Goal: Register for event/course

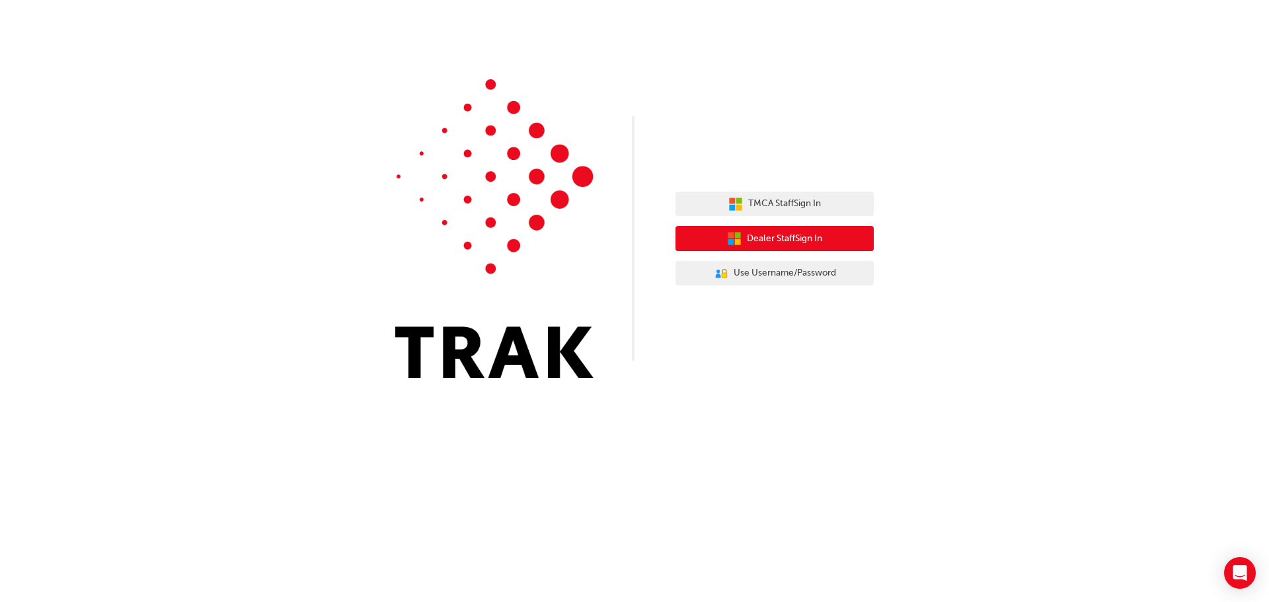
click at [809, 233] on span "Dealer Staff Sign In" at bounding box center [784, 238] width 75 height 15
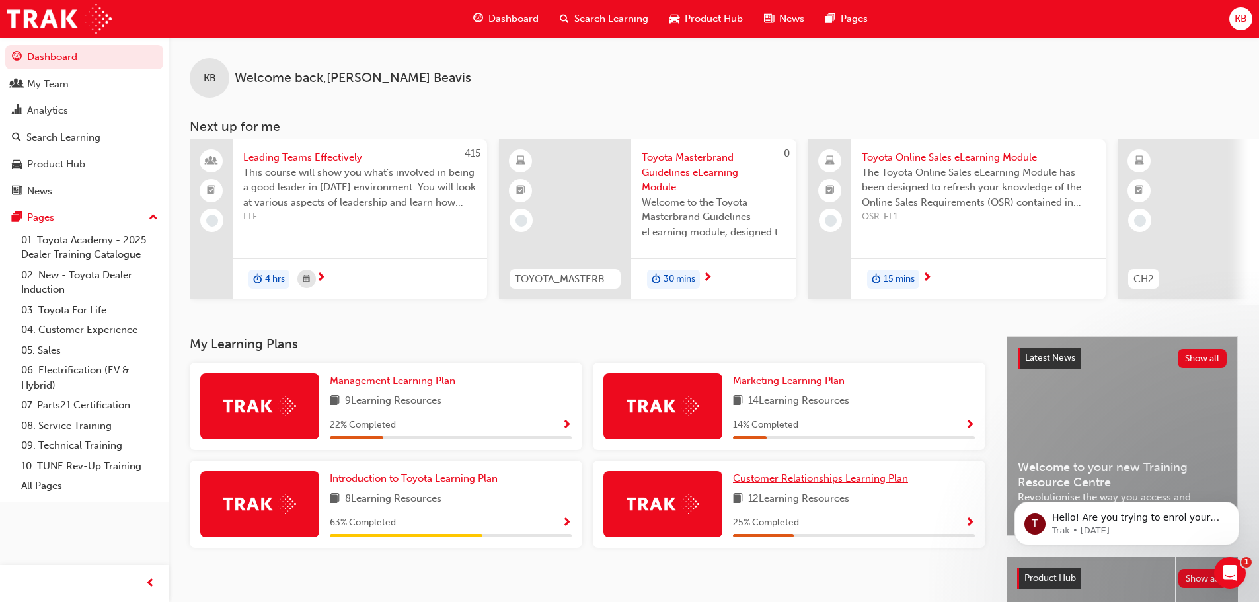
click at [823, 481] on span "Customer Relationships Learning Plan" at bounding box center [820, 478] width 175 height 12
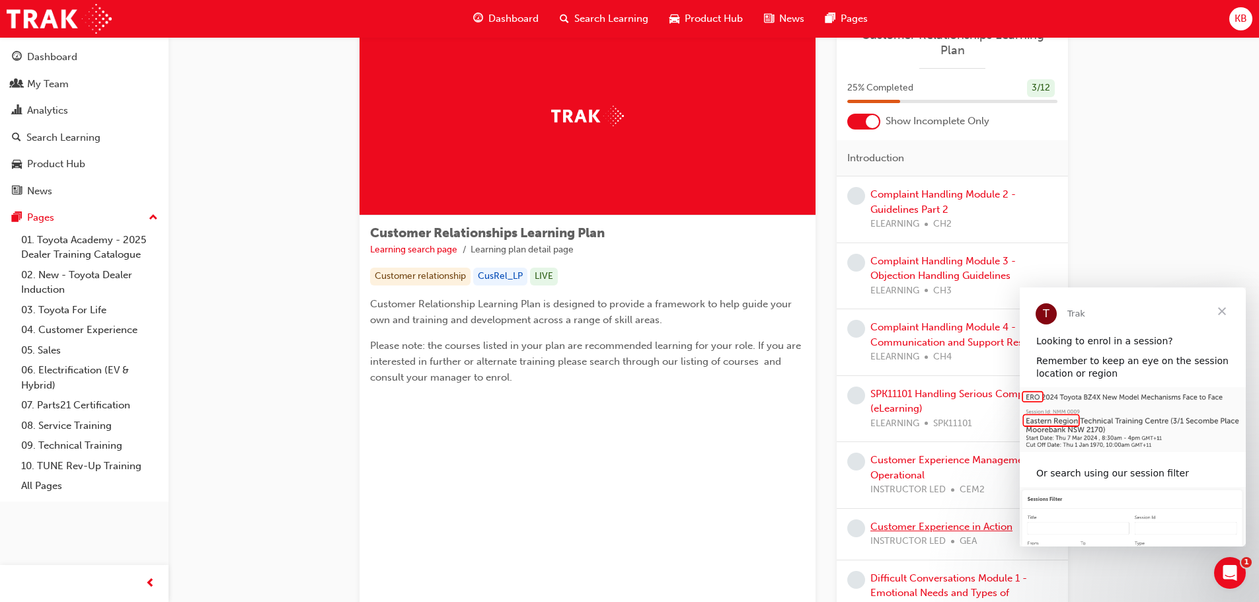
scroll to position [50, 0]
click at [873, 117] on div at bounding box center [872, 123] width 13 height 13
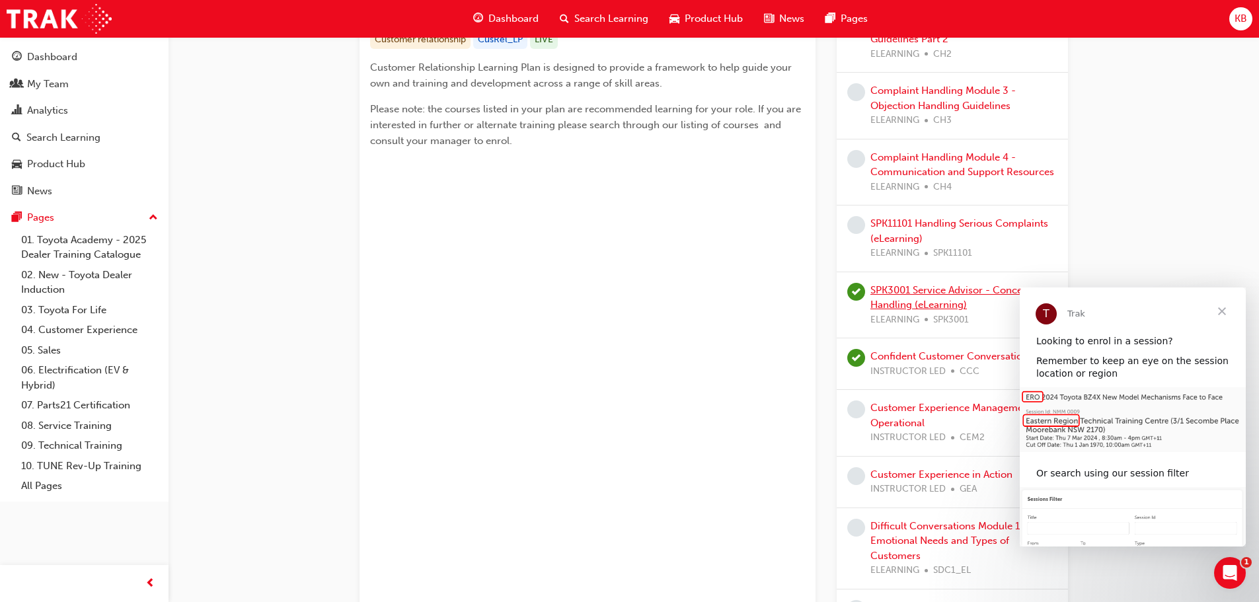
scroll to position [0, 0]
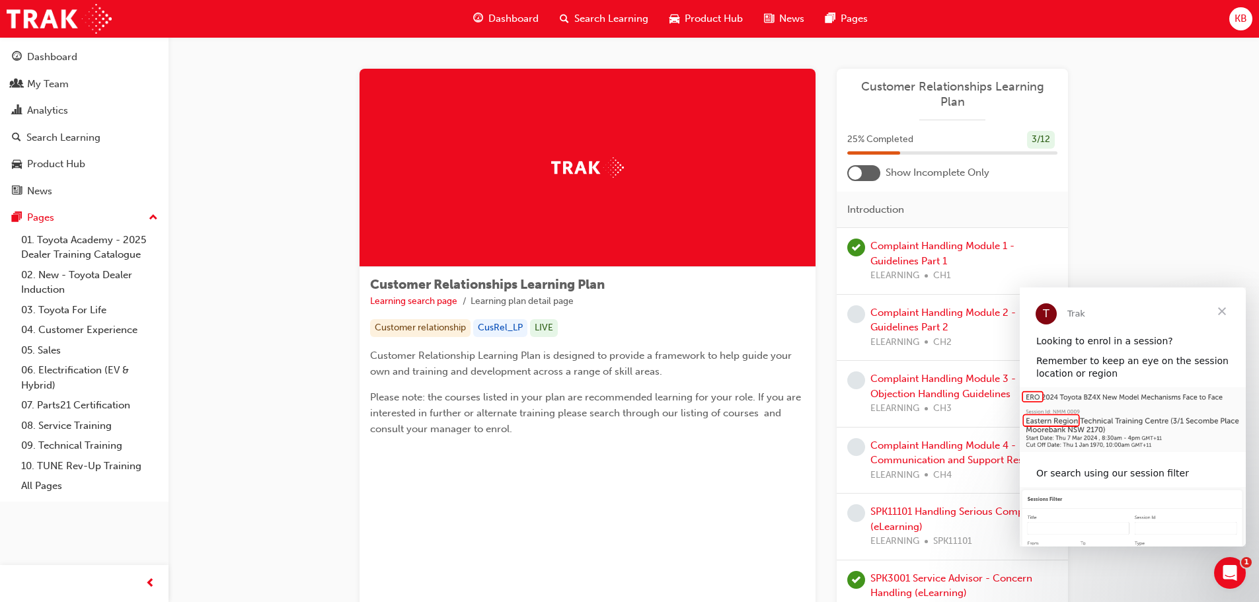
click at [858, 167] on div at bounding box center [854, 173] width 13 height 13
click at [1242, 19] on span "KB" at bounding box center [1240, 18] width 13 height 15
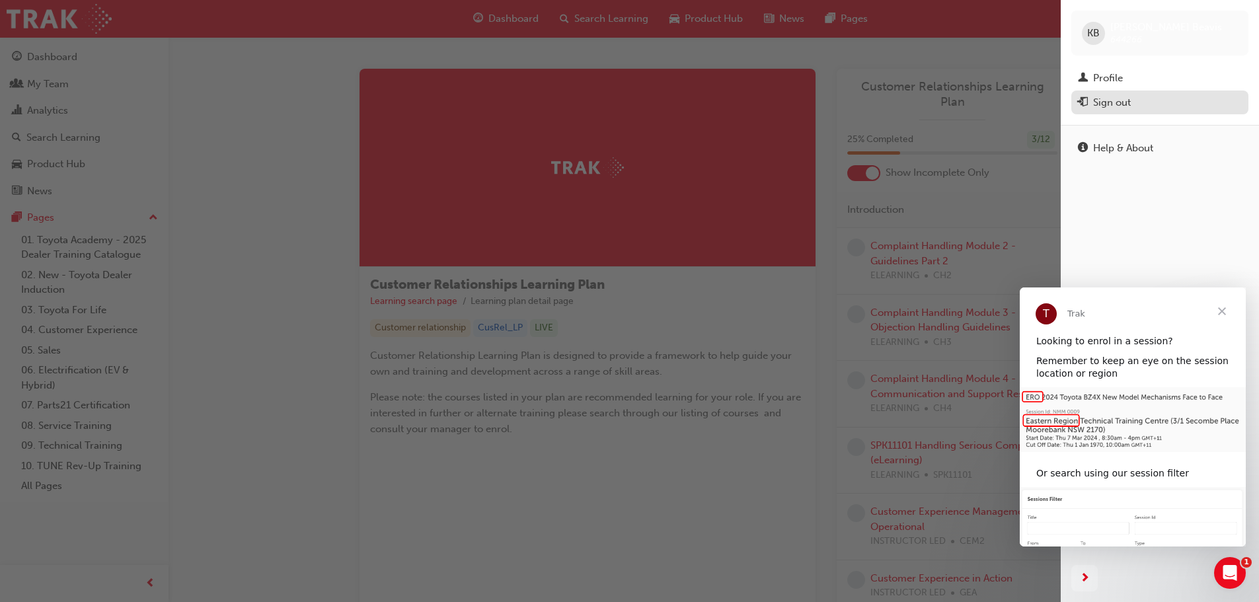
click at [1125, 100] on div "Sign out" at bounding box center [1112, 102] width 38 height 15
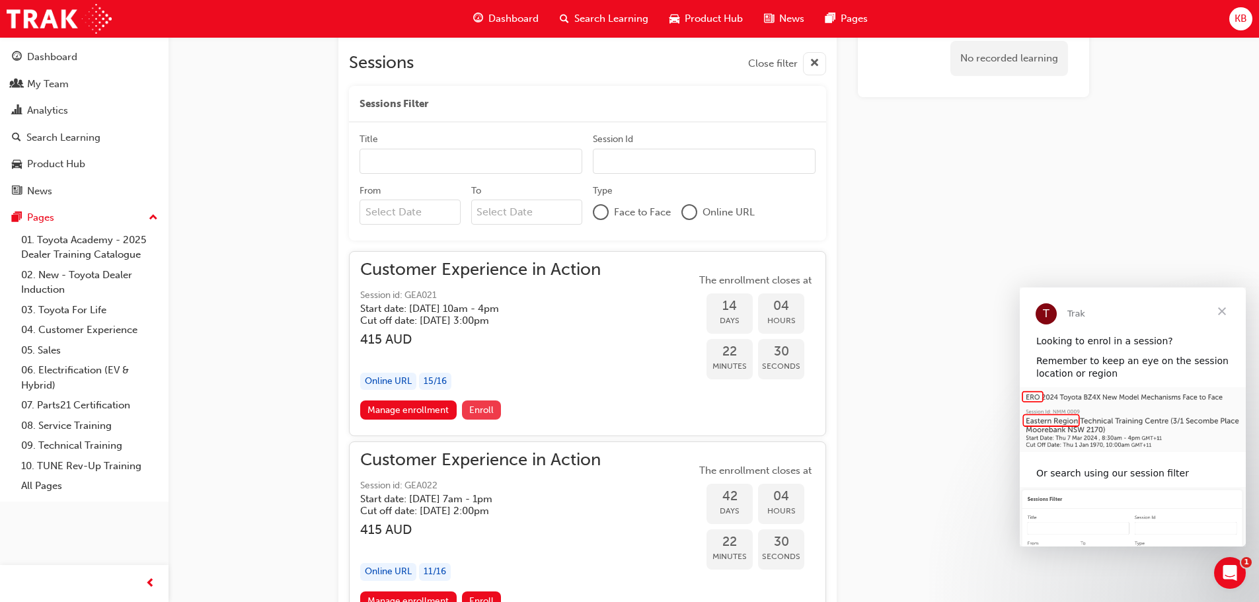
scroll to position [787, 0]
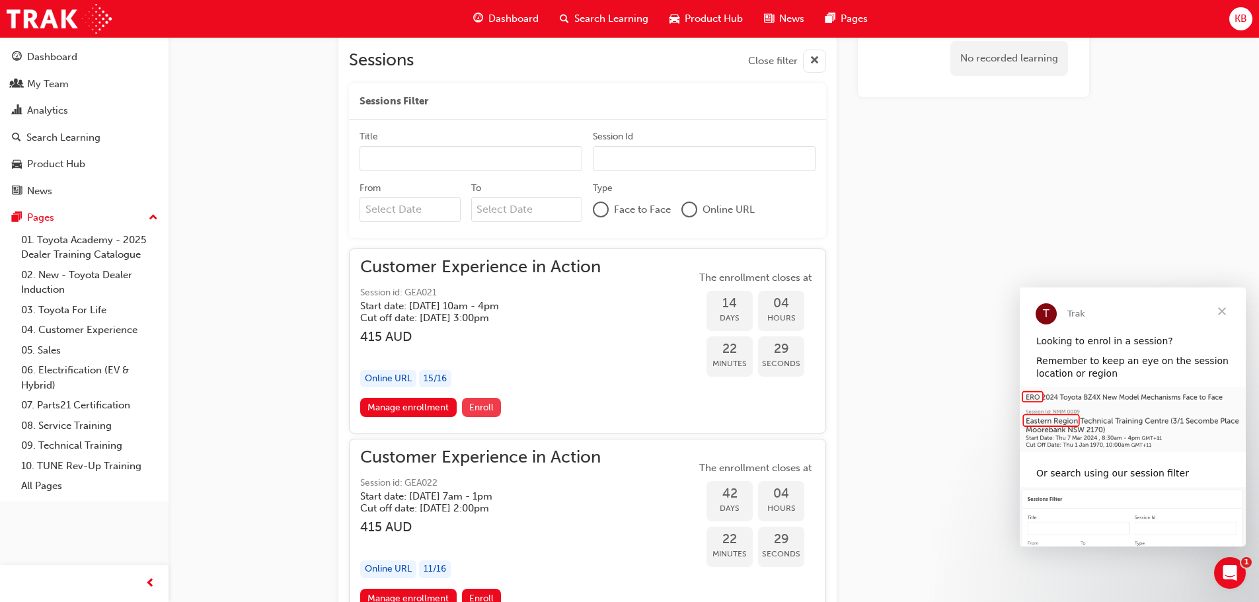
click at [482, 409] on span "Enroll" at bounding box center [481, 407] width 24 height 11
